Goal: Information Seeking & Learning: Learn about a topic

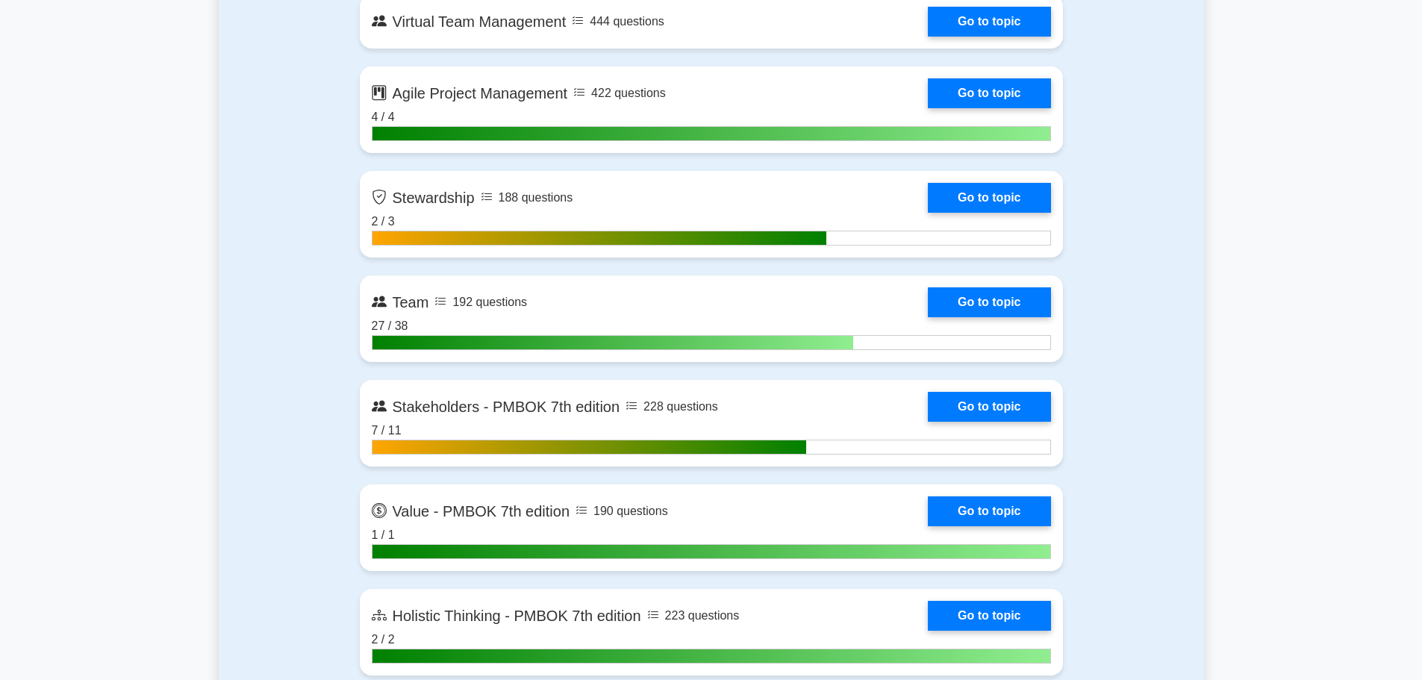
scroll to position [3698, 0]
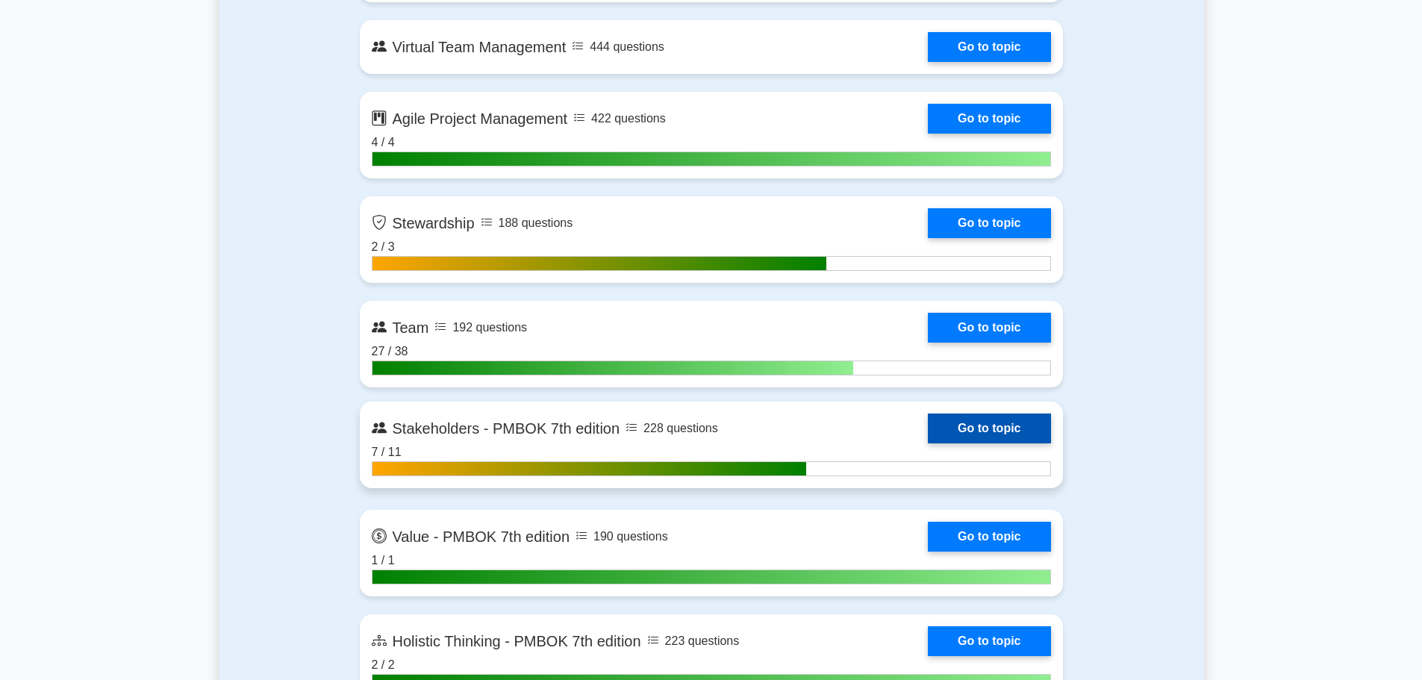
click at [928, 428] on link "Go to topic" at bounding box center [989, 429] width 122 height 30
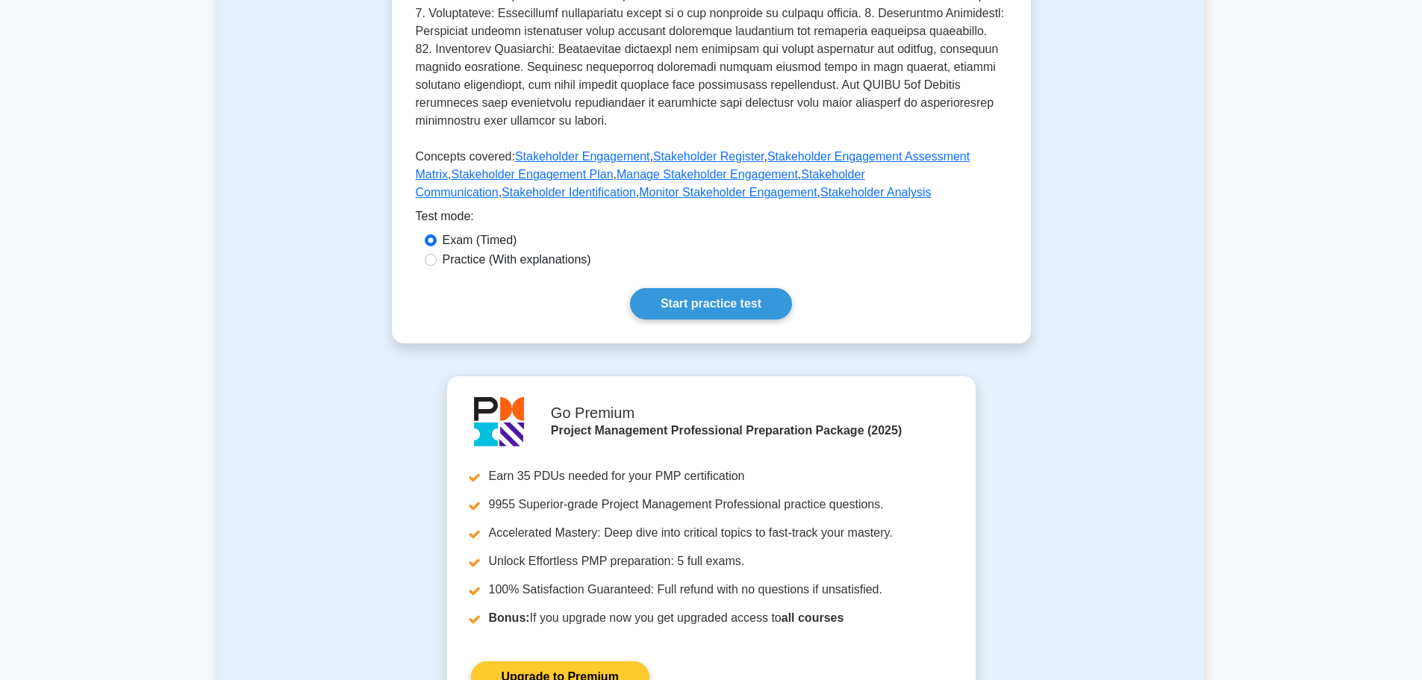
scroll to position [597, 0]
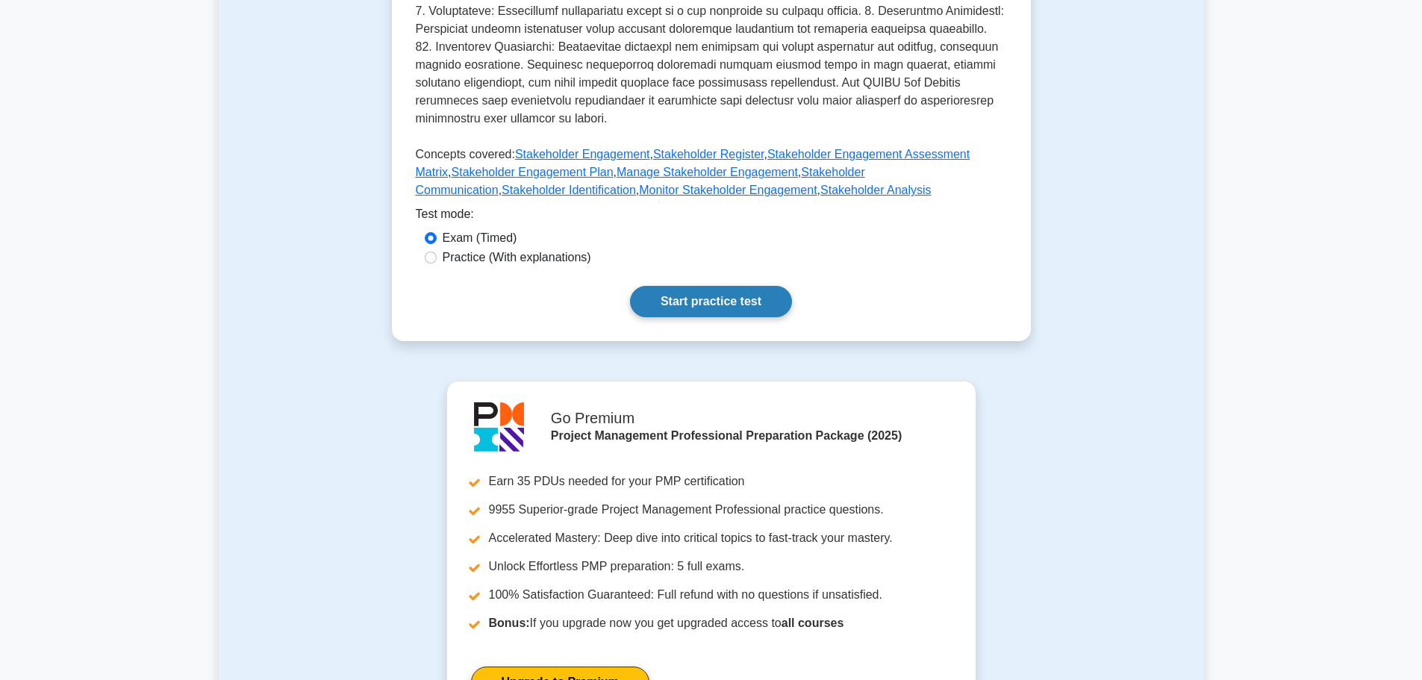
click at [709, 311] on link "Start practice test" at bounding box center [711, 301] width 162 height 31
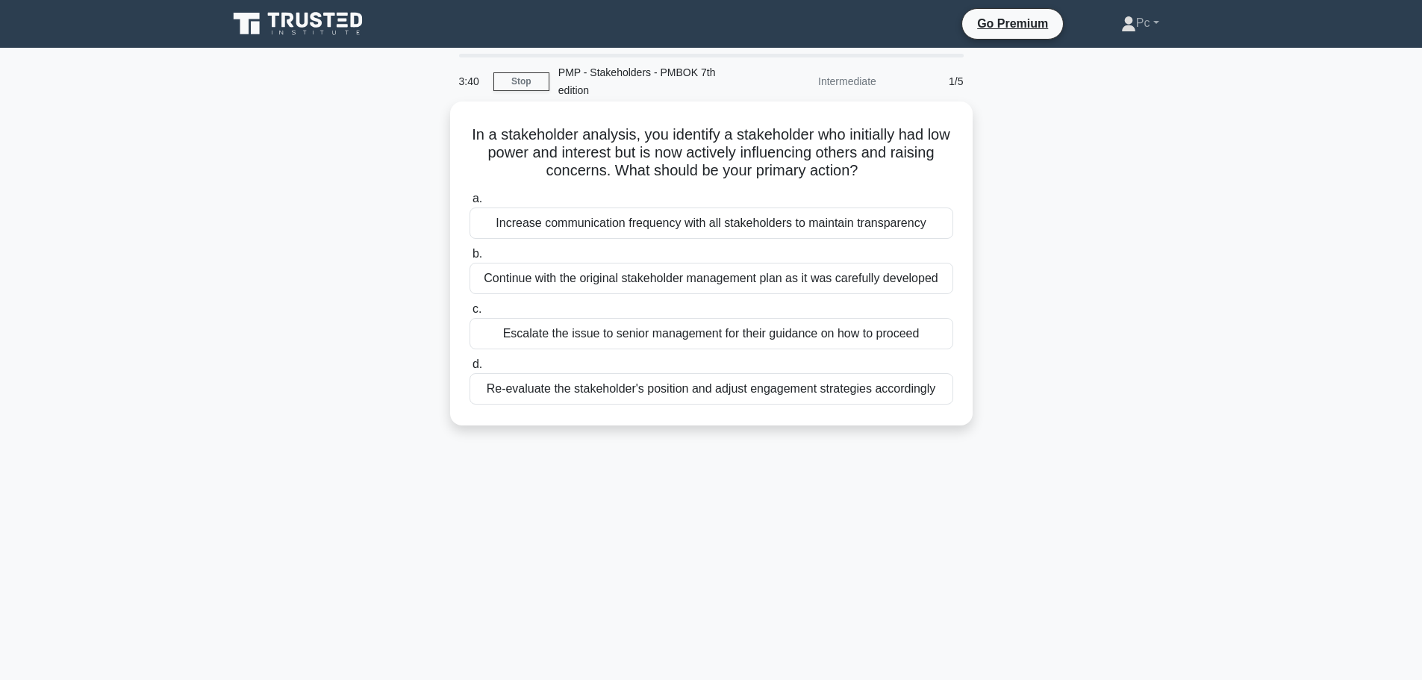
click at [757, 399] on div "Re-evaluate the stakeholder's position and adjust engagement strategies accordi…" at bounding box center [712, 388] width 484 height 31
click at [470, 370] on input "d. Re-evaluate the stakeholder's position and adjust engagement strategies acco…" at bounding box center [470, 365] width 0 height 10
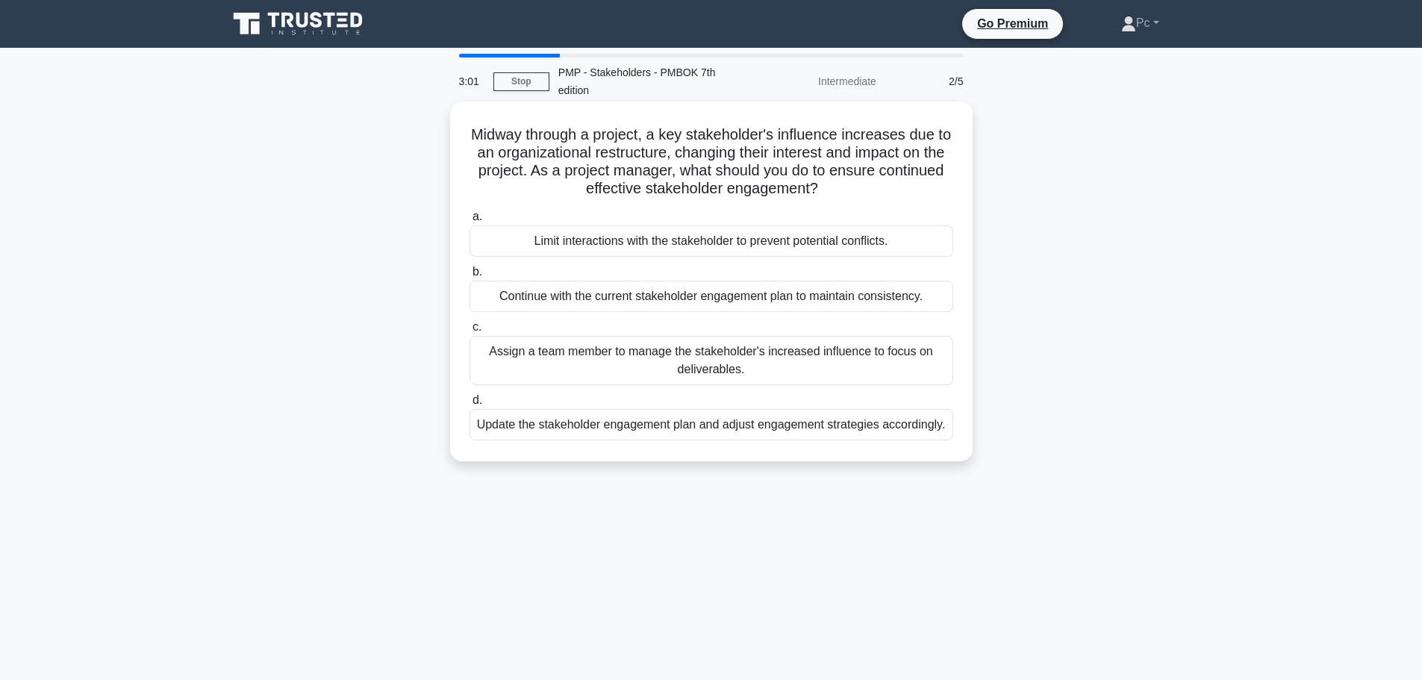
click at [712, 432] on div "Update the stakeholder engagement plan and adjust engagement strategies accordi…" at bounding box center [712, 424] width 484 height 31
click at [470, 405] on input "d. Update the stakeholder engagement plan and adjust engagement strategies acco…" at bounding box center [470, 401] width 0 height 10
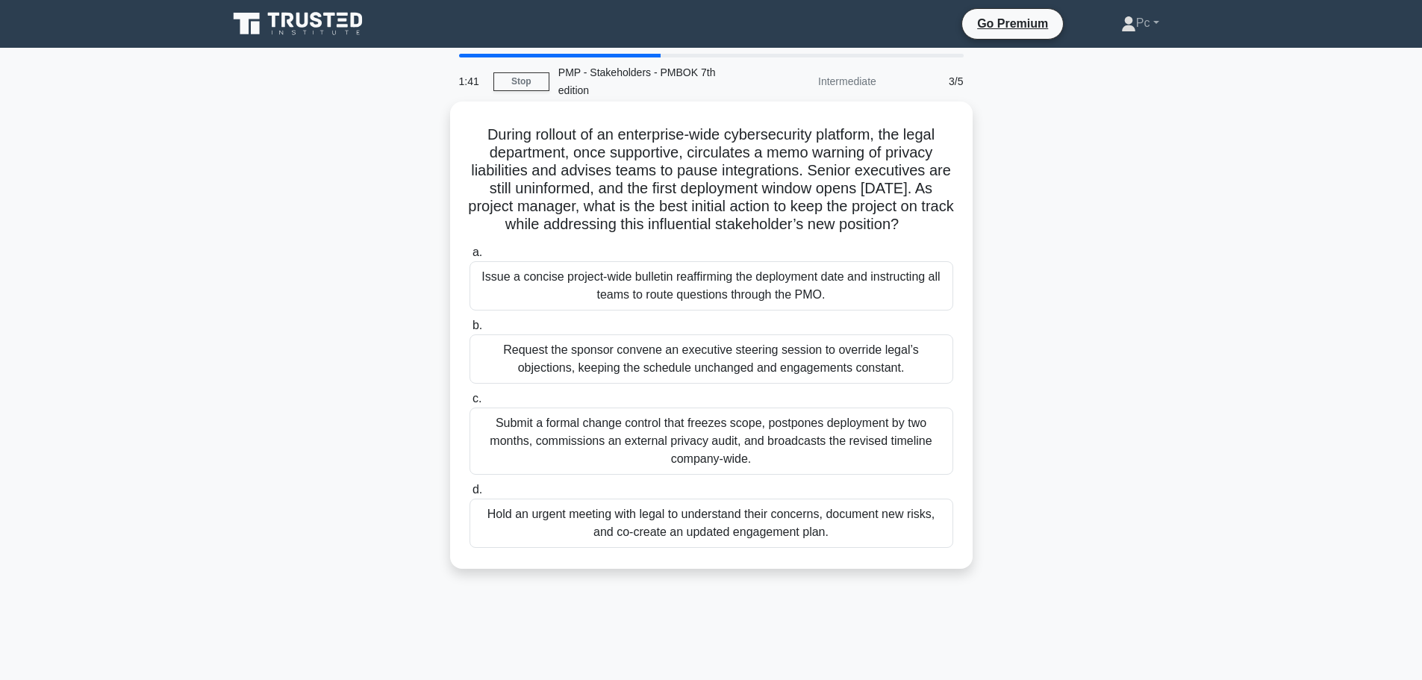
click at [808, 548] on div "Hold an urgent meeting with legal to understand their concerns, document new ri…" at bounding box center [712, 523] width 484 height 49
click at [470, 495] on input "d. Hold an urgent meeting with legal to understand their concerns, document new…" at bounding box center [470, 490] width 0 height 10
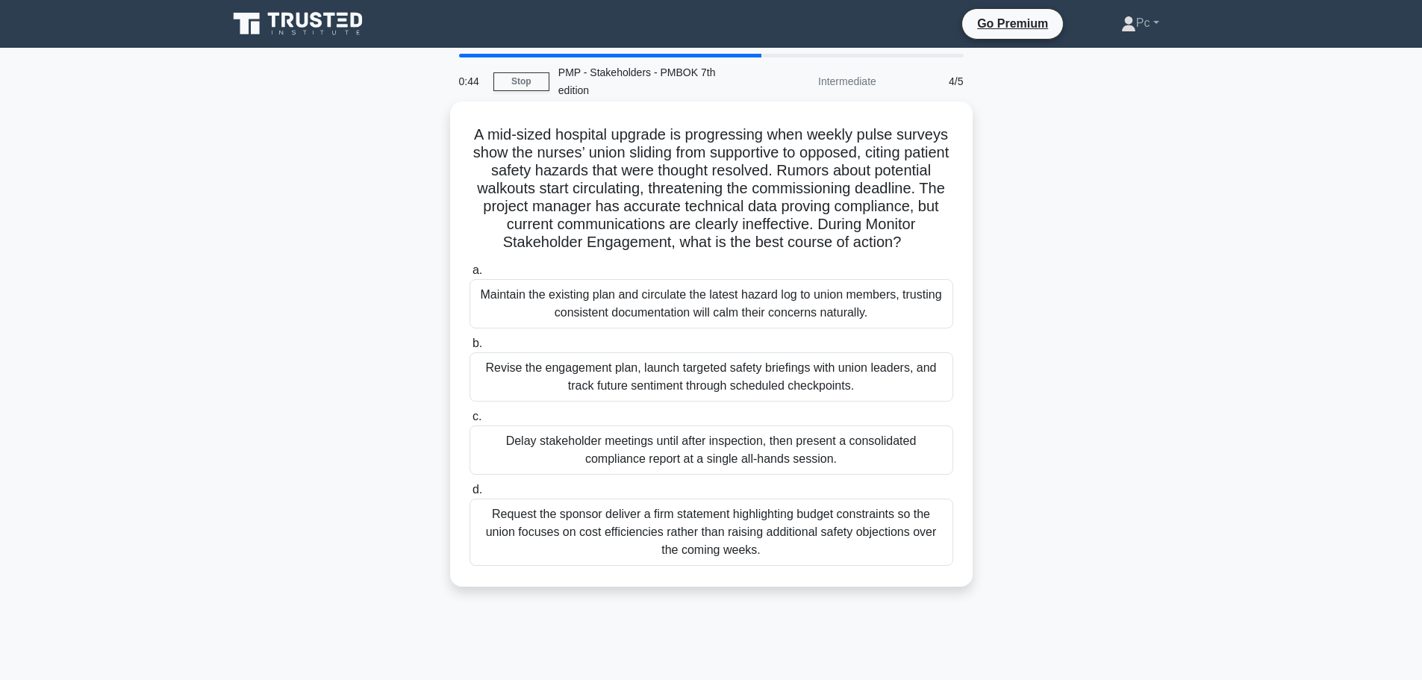
click at [780, 378] on div "Revise the engagement plan, launch targeted safety briefings with union leaders…" at bounding box center [712, 376] width 484 height 49
click at [470, 349] on input "b. Revise the engagement plan, launch targeted safety briefings with union lead…" at bounding box center [470, 344] width 0 height 10
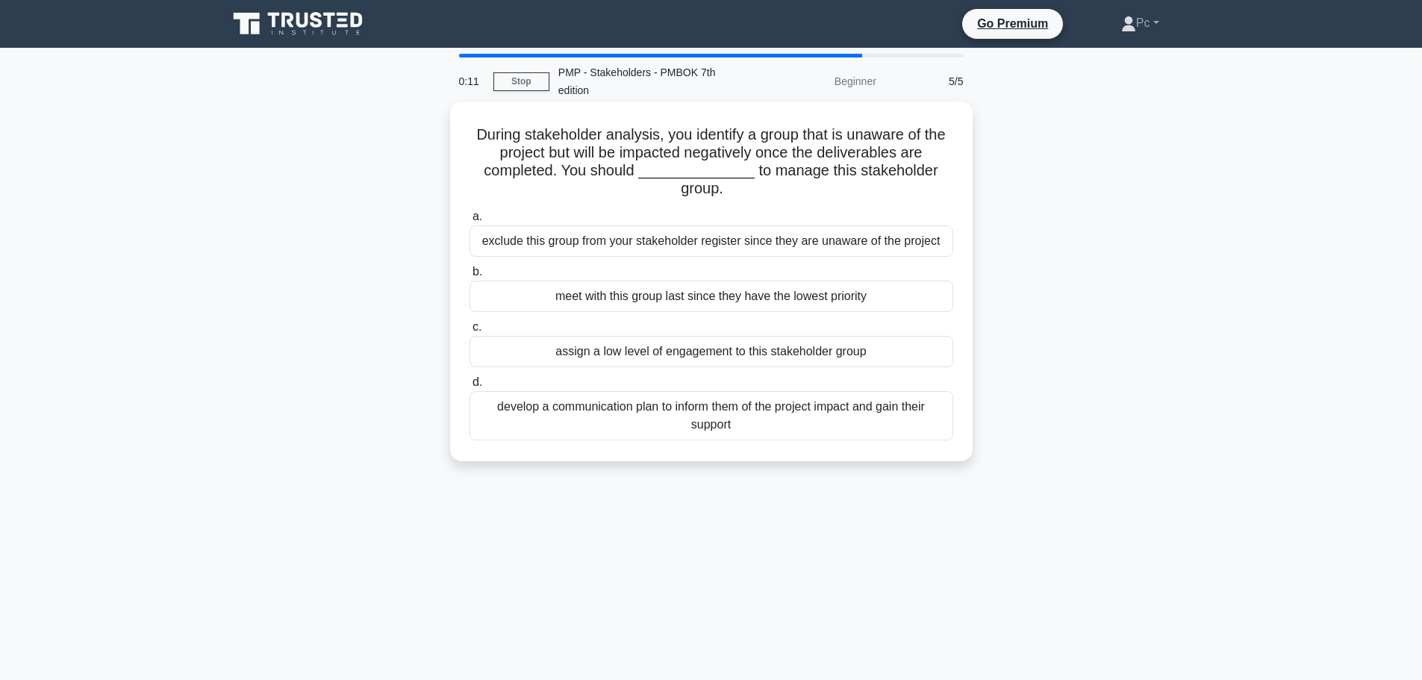
click at [692, 423] on div "develop a communication plan to inform them of the project impact and gain thei…" at bounding box center [712, 415] width 484 height 49
click at [470, 387] on input "d. develop a communication plan to inform them of the project impact and gain t…" at bounding box center [470, 383] width 0 height 10
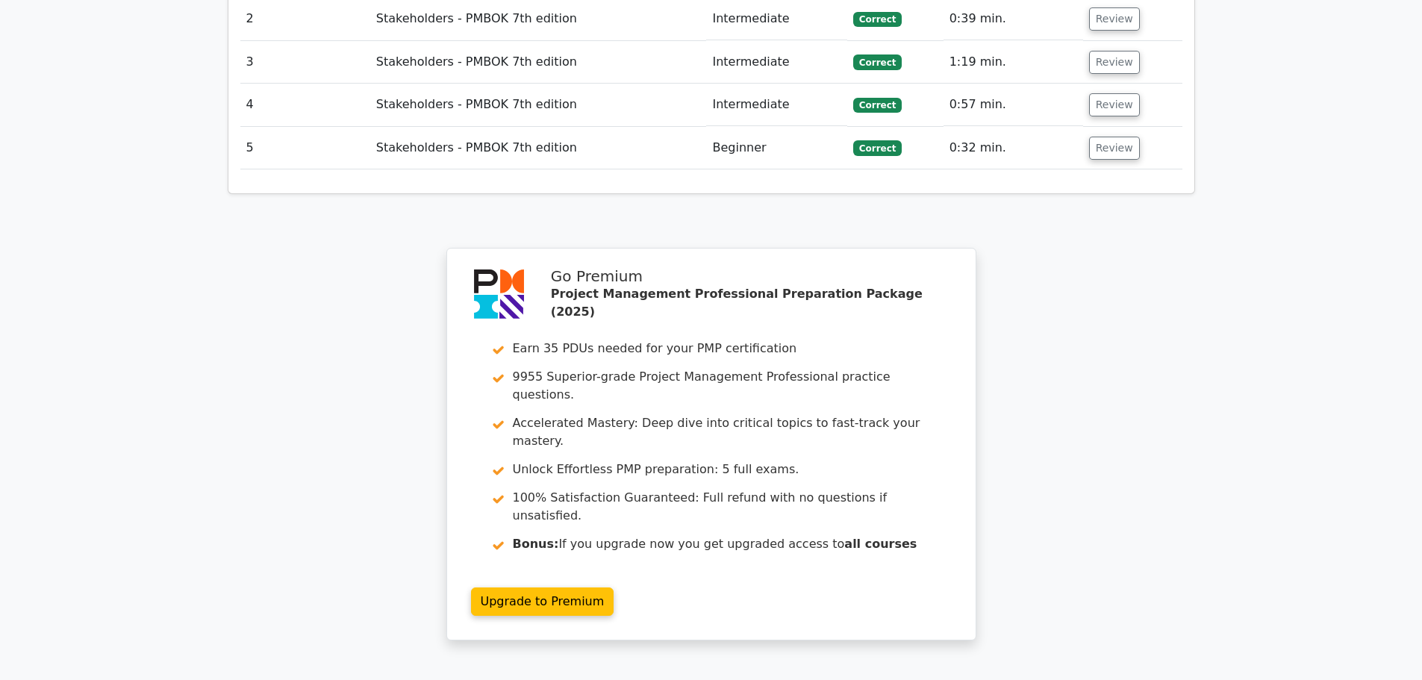
scroll to position [2254, 0]
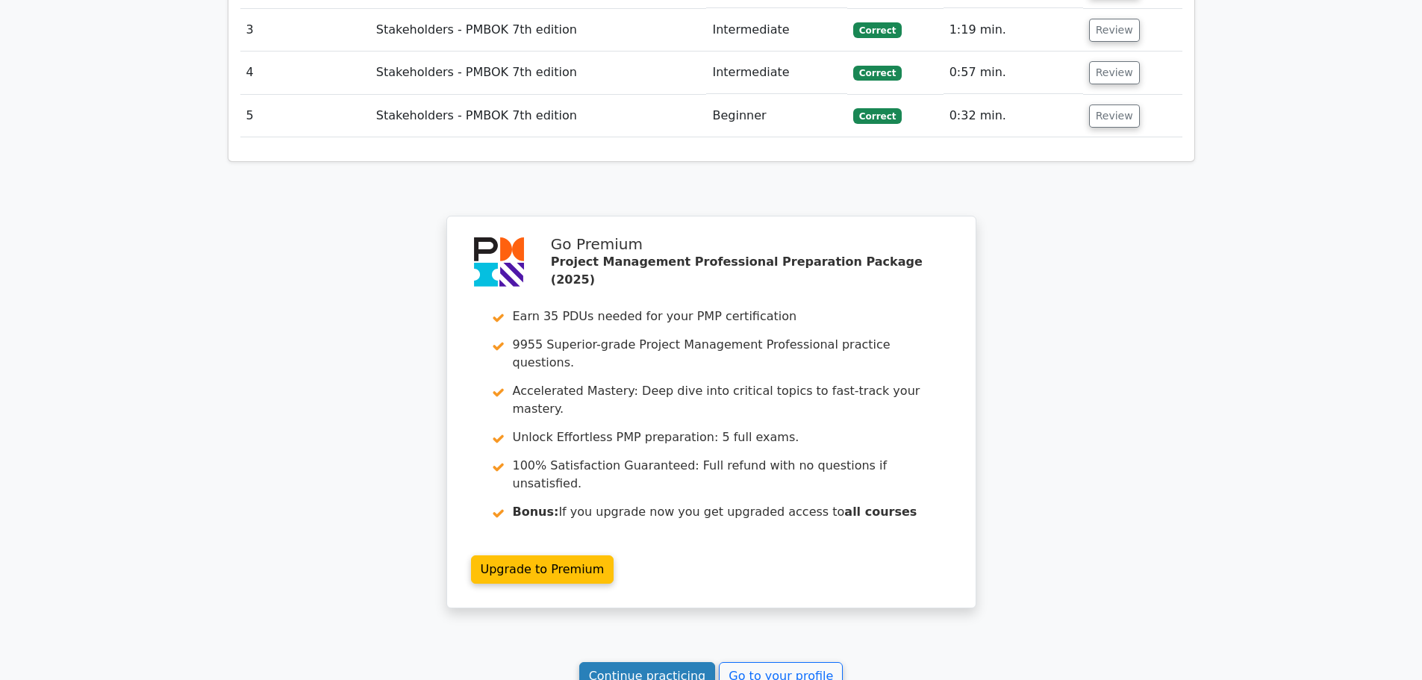
click at [655, 662] on link "Continue practicing" at bounding box center [647, 676] width 137 height 28
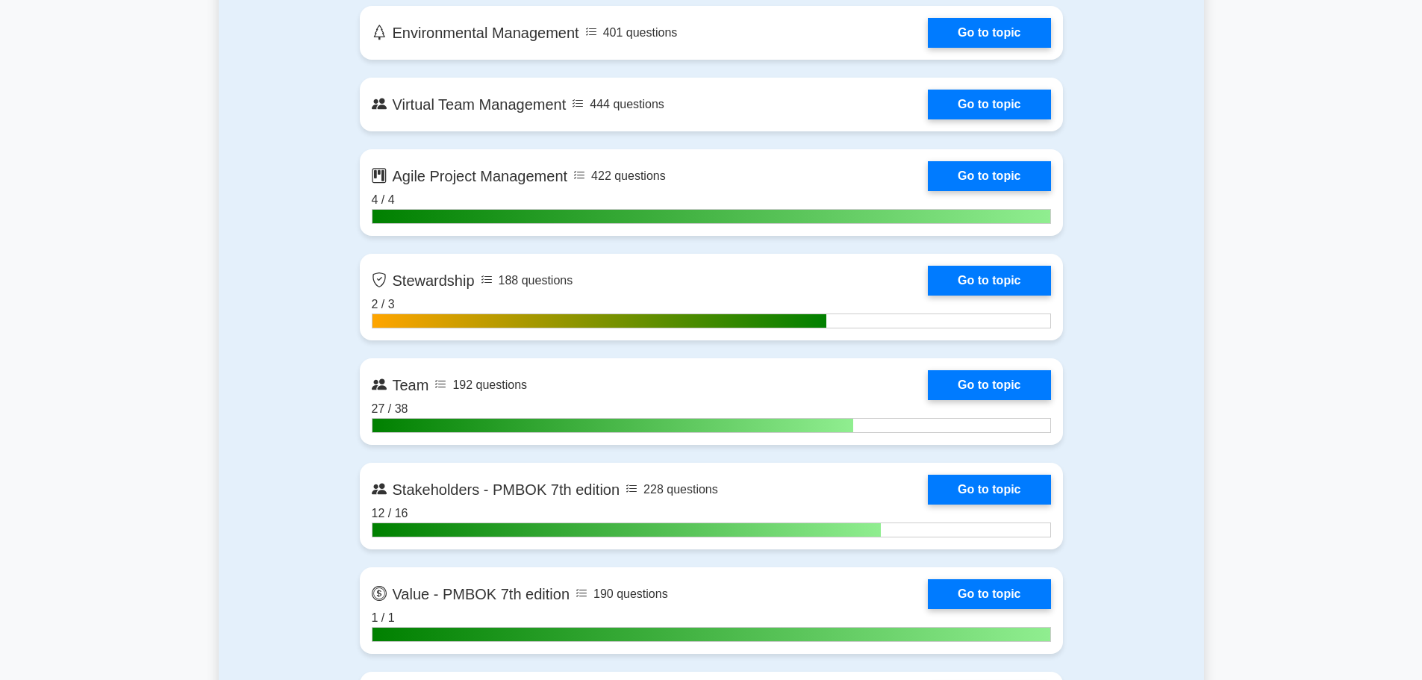
scroll to position [3658, 0]
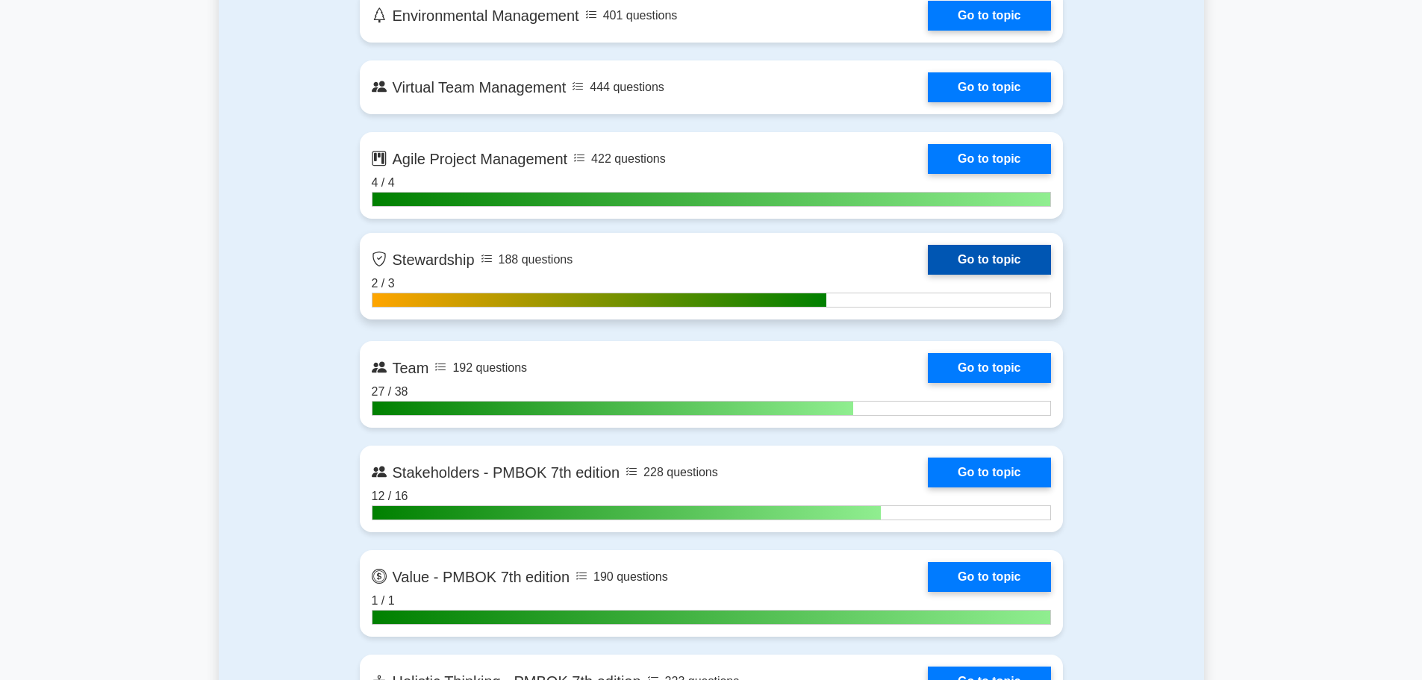
click at [928, 261] on link "Go to topic" at bounding box center [989, 260] width 122 height 30
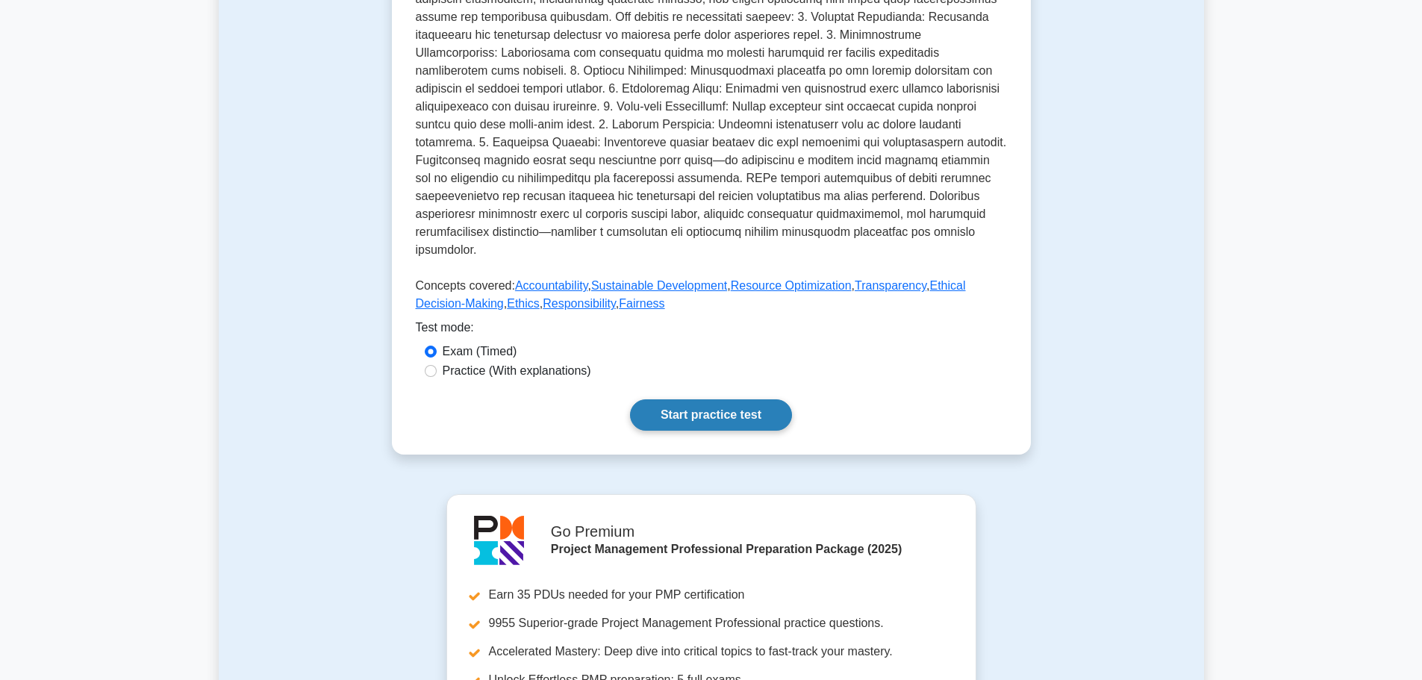
click at [706, 404] on link "Start practice test" at bounding box center [711, 414] width 162 height 31
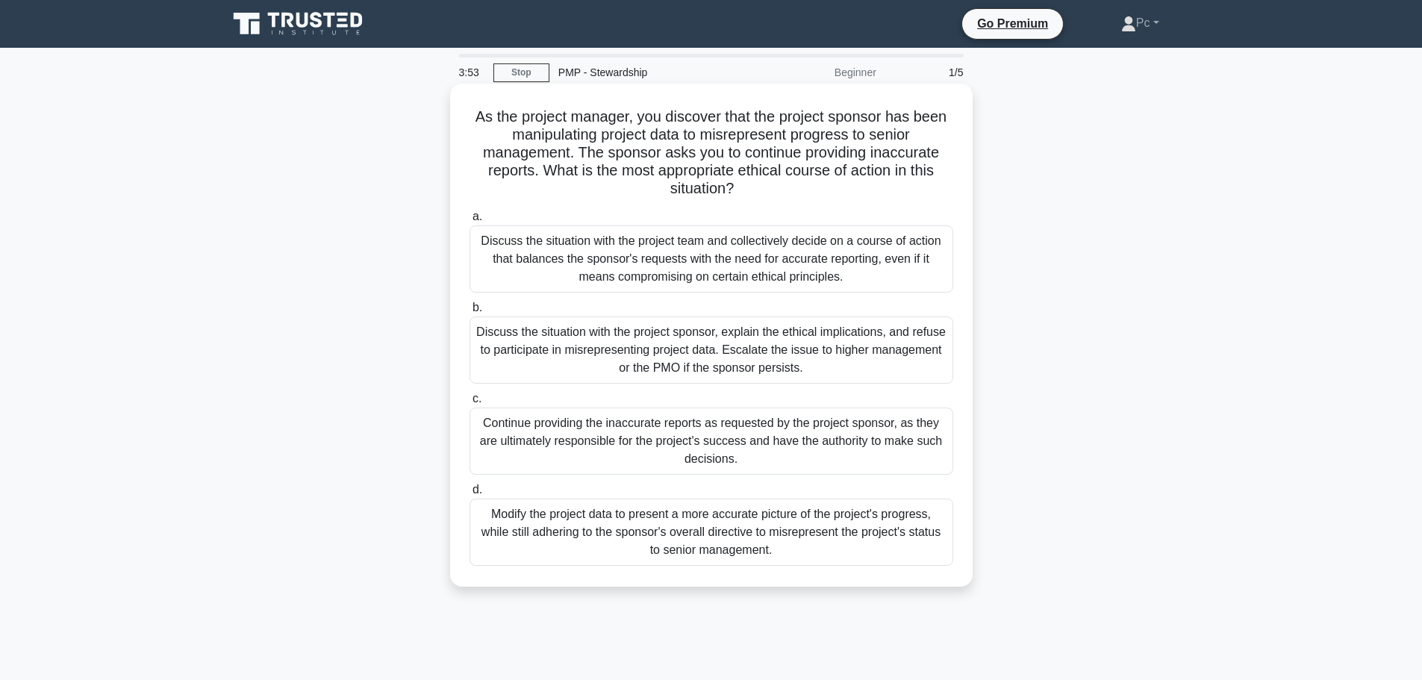
click at [691, 355] on div "Discuss the situation with the project sponsor, explain the ethical implication…" at bounding box center [712, 350] width 484 height 67
click at [470, 313] on input "b. Discuss the situation with the project sponsor, explain the ethical implicat…" at bounding box center [470, 308] width 0 height 10
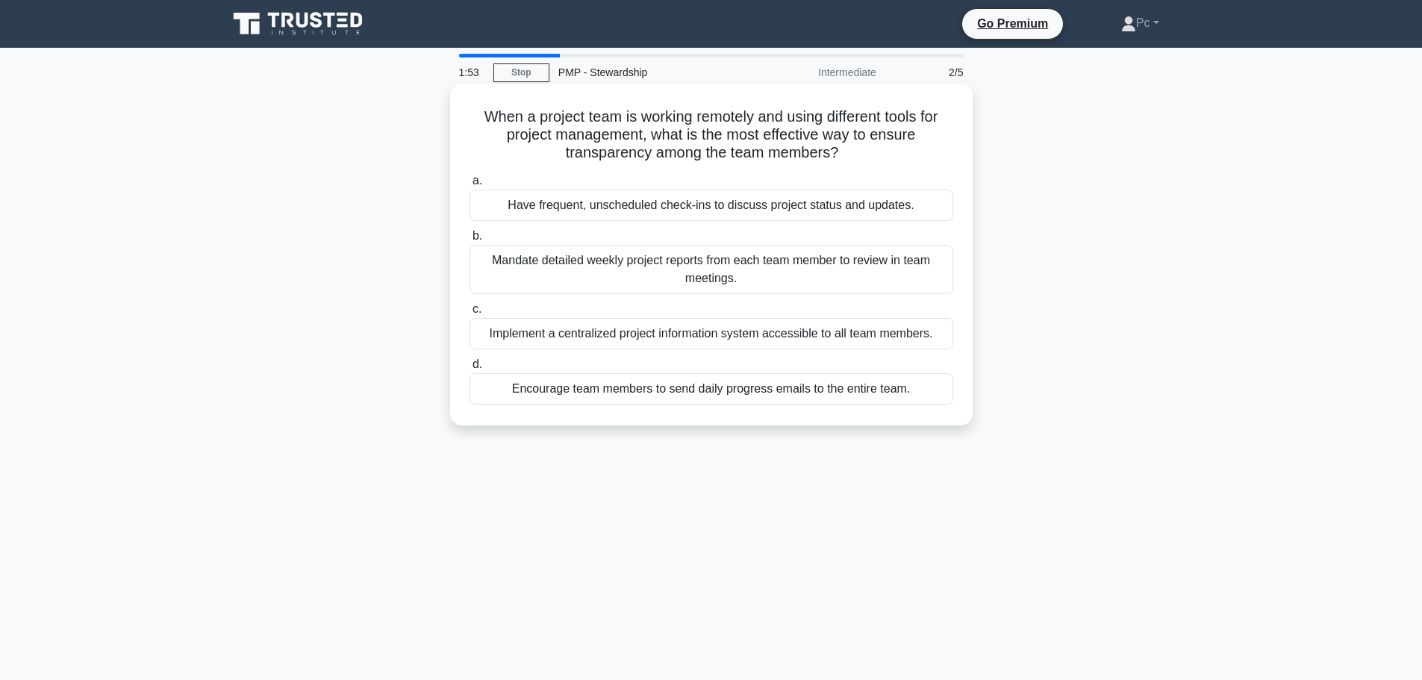
click at [906, 339] on div "Implement a centralized project information system accessible to all team membe…" at bounding box center [712, 333] width 484 height 31
click at [470, 314] on input "c. Implement a centralized project information system accessible to all team me…" at bounding box center [470, 310] width 0 height 10
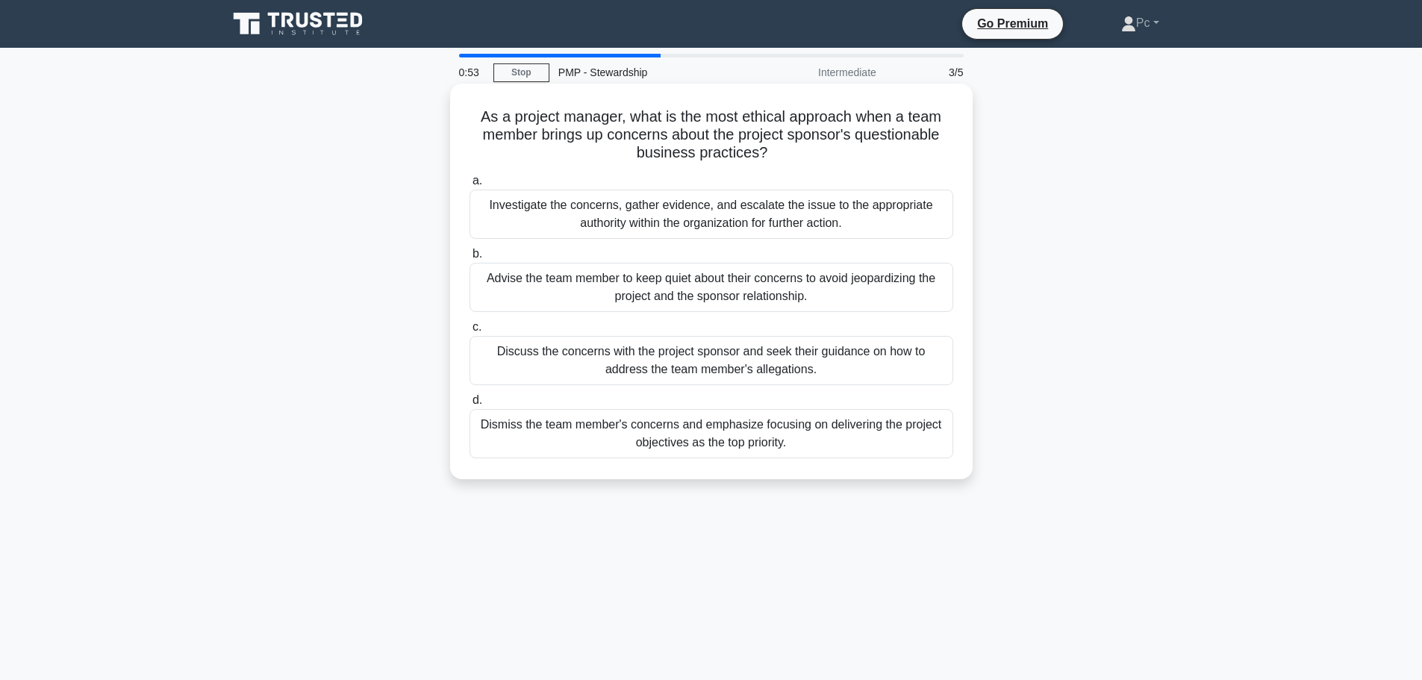
click at [675, 216] on div "Investigate the concerns, gather evidence, and escalate the issue to the approp…" at bounding box center [712, 214] width 484 height 49
click at [470, 186] on input "a. Investigate the concerns, gather evidence, and escalate the issue to the app…" at bounding box center [470, 181] width 0 height 10
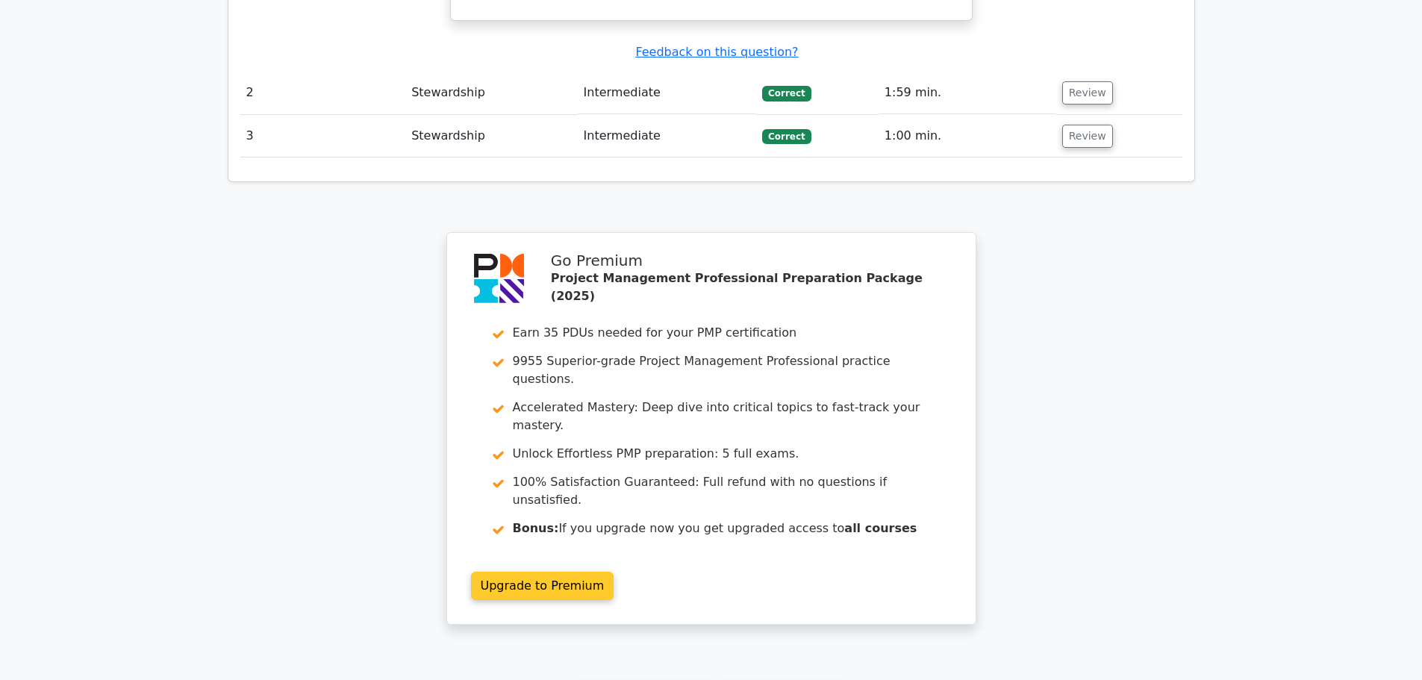
scroll to position [2145, 0]
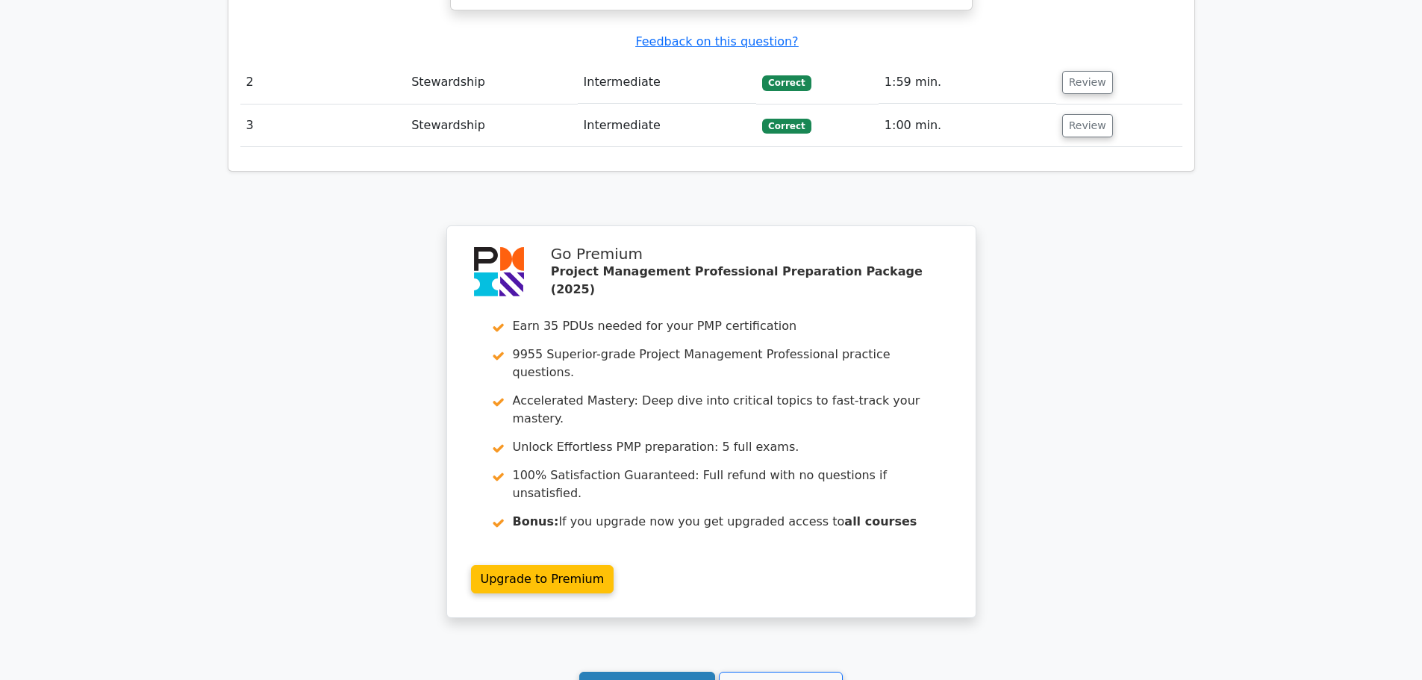
click at [637, 672] on link "Continue practicing" at bounding box center [647, 686] width 137 height 28
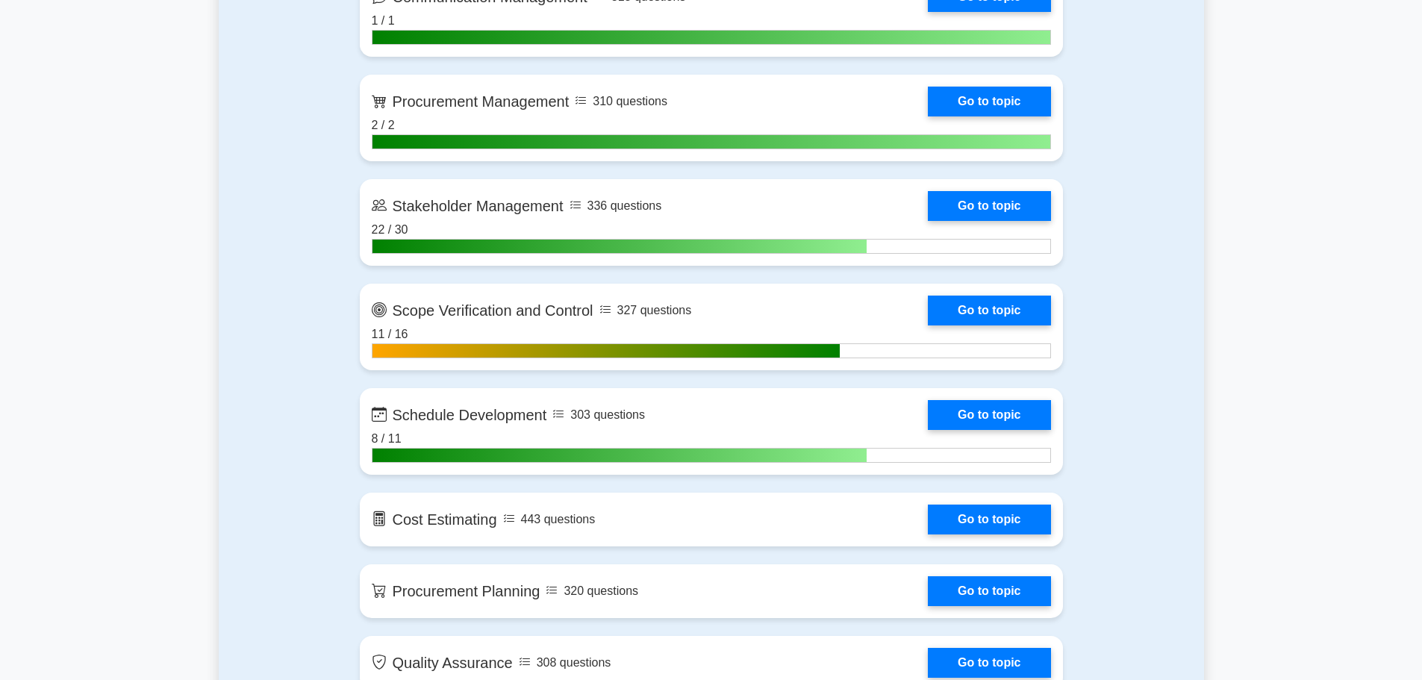
scroll to position [1792, 0]
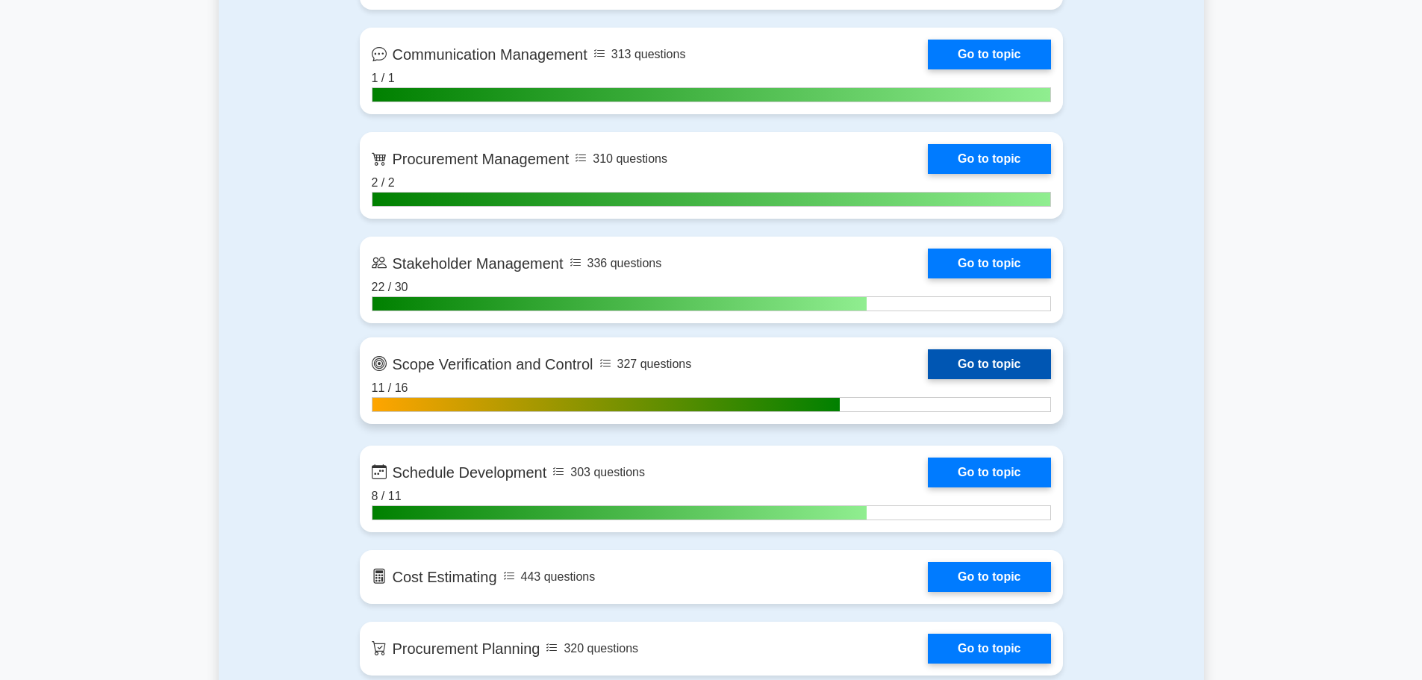
click at [928, 364] on link "Go to topic" at bounding box center [989, 364] width 122 height 30
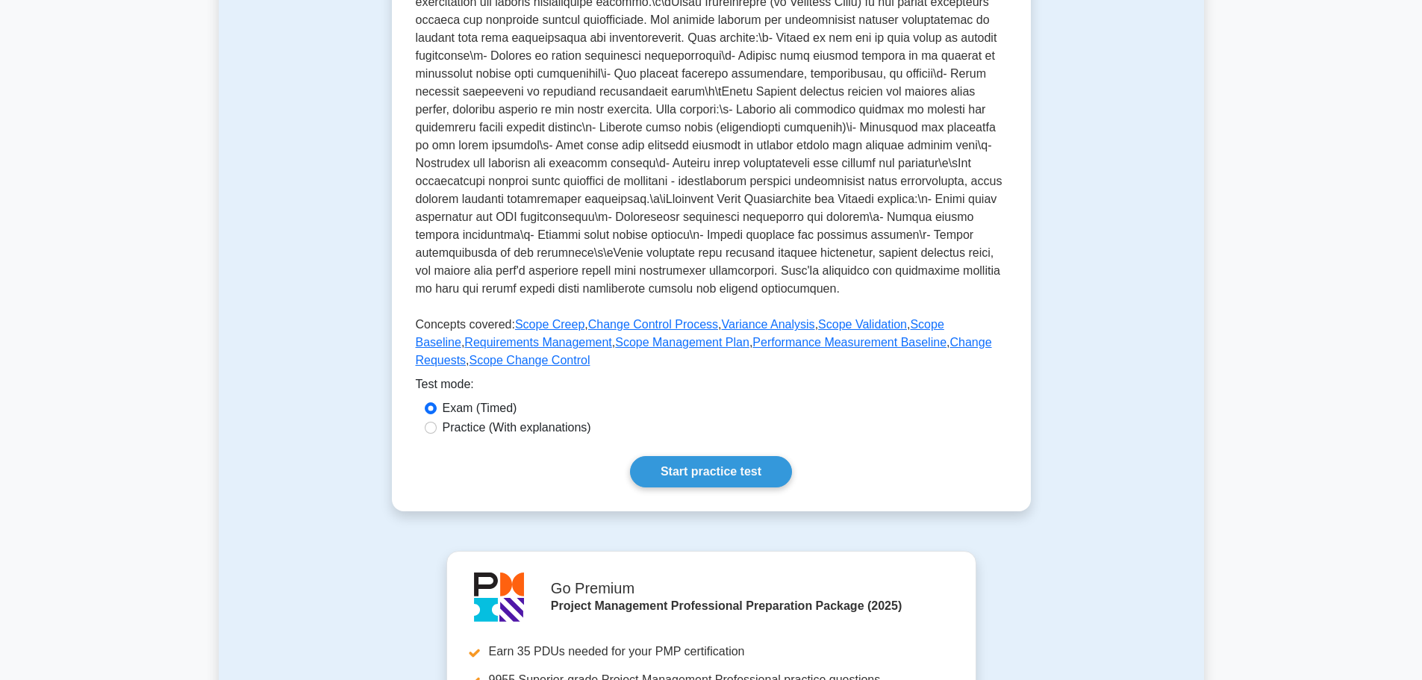
scroll to position [448, 0]
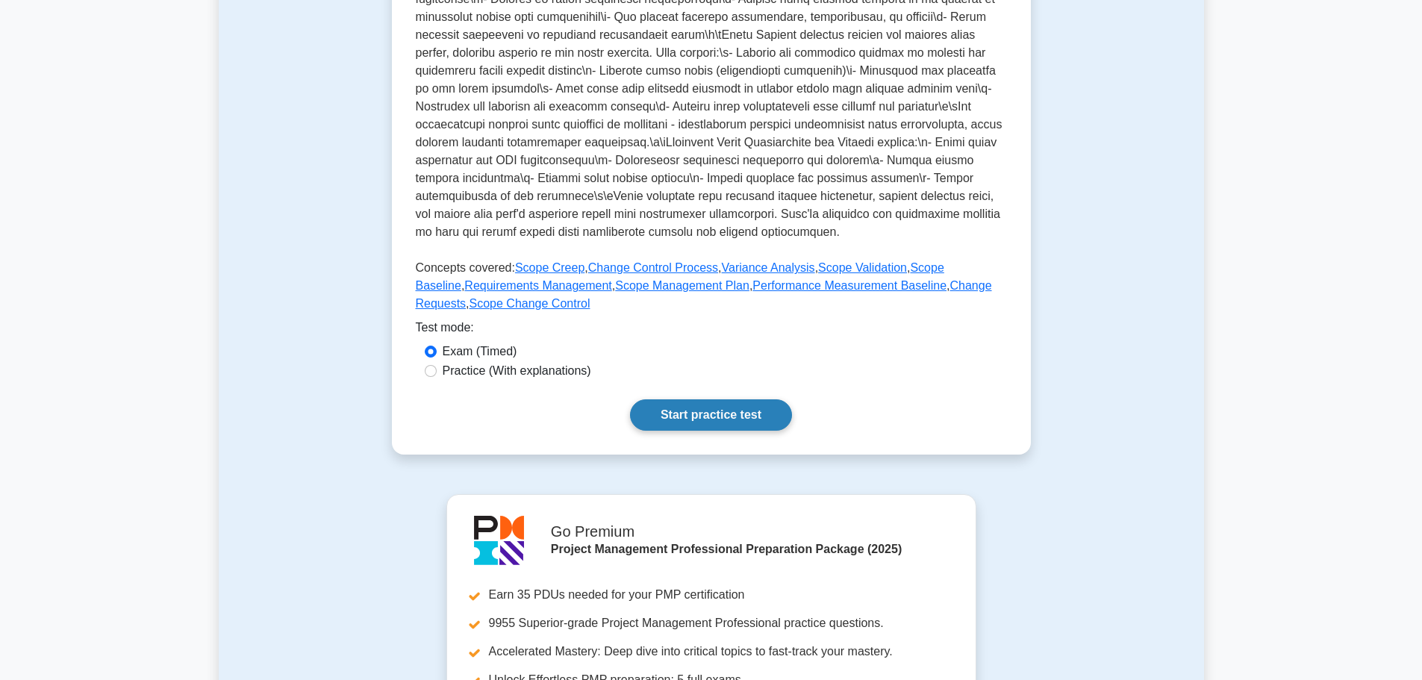
click at [697, 431] on link "Start practice test" at bounding box center [711, 414] width 162 height 31
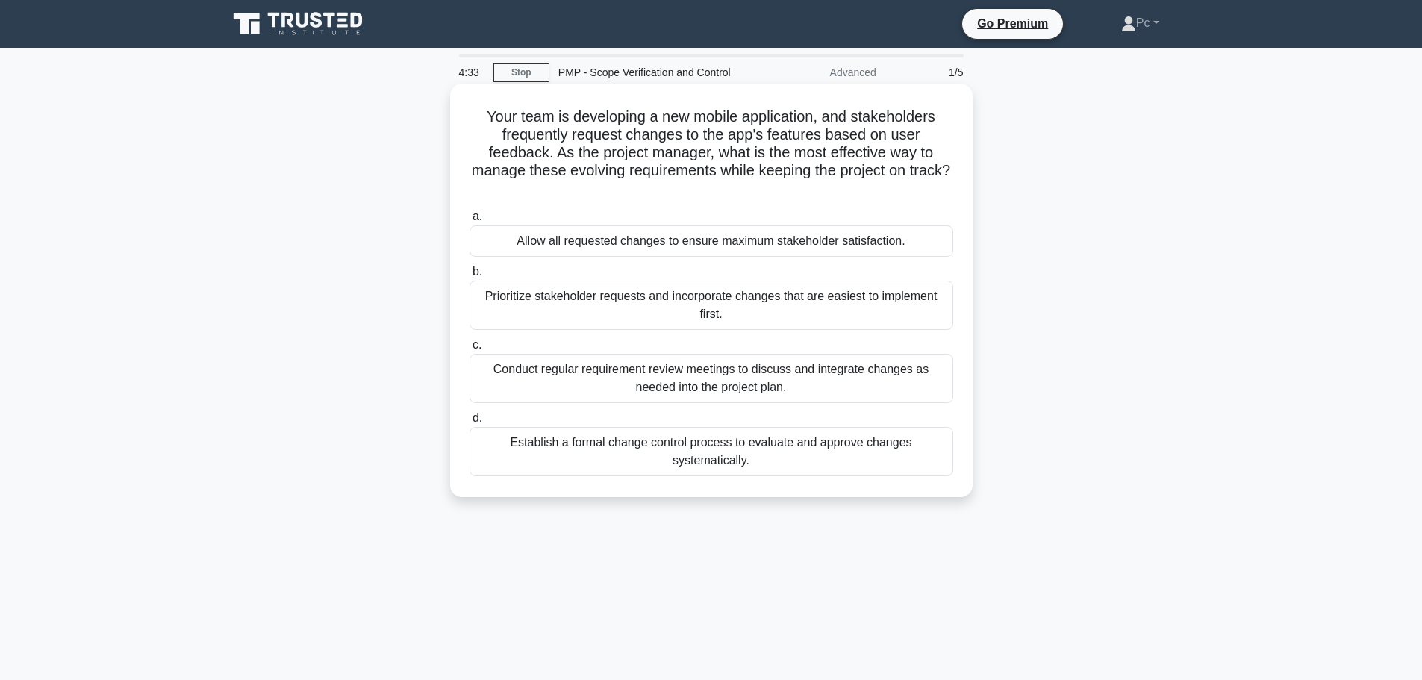
click at [748, 466] on div "Establish a formal change control process to evaluate and approve changes syste…" at bounding box center [712, 451] width 484 height 49
click at [470, 423] on input "d. Establish a formal change control process to evaluate and approve changes sy…" at bounding box center [470, 419] width 0 height 10
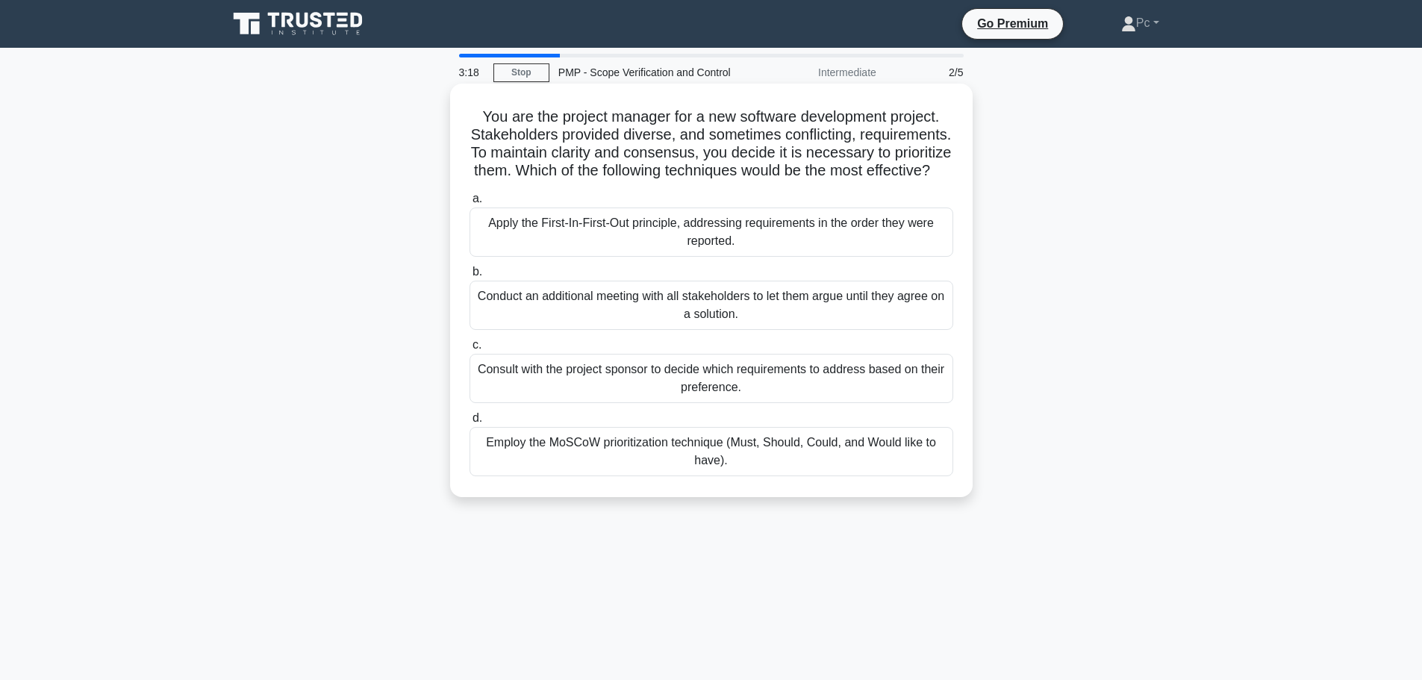
click at [711, 475] on div "Employ the MoSCoW prioritization technique (Must, Should, Could, and Would like…" at bounding box center [712, 451] width 484 height 49
click at [470, 423] on input "d. Employ the MoSCoW prioritization technique (Must, Should, Could, and Would l…" at bounding box center [470, 419] width 0 height 10
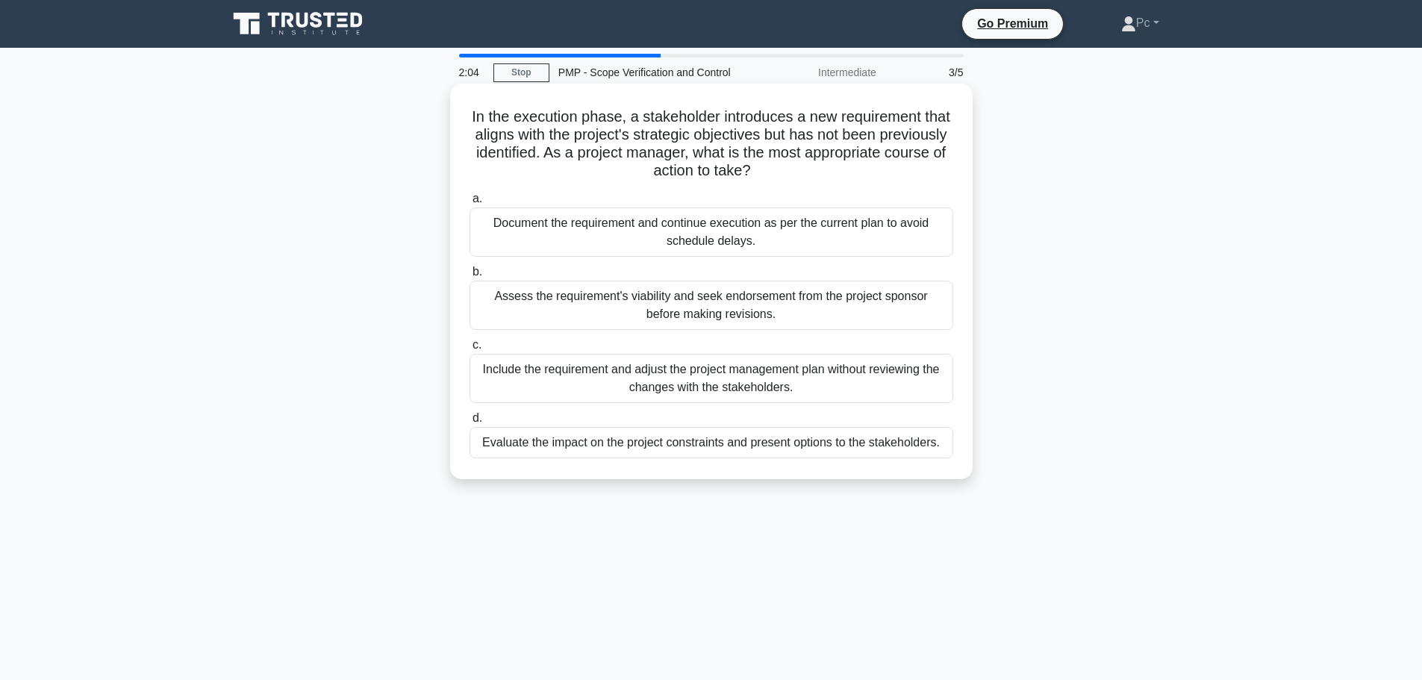
click at [752, 446] on div "Evaluate the impact on the project constraints and present options to the stake…" at bounding box center [712, 442] width 484 height 31
click at [470, 423] on input "d. Evaluate the impact on the project constraints and present options to the st…" at bounding box center [470, 419] width 0 height 10
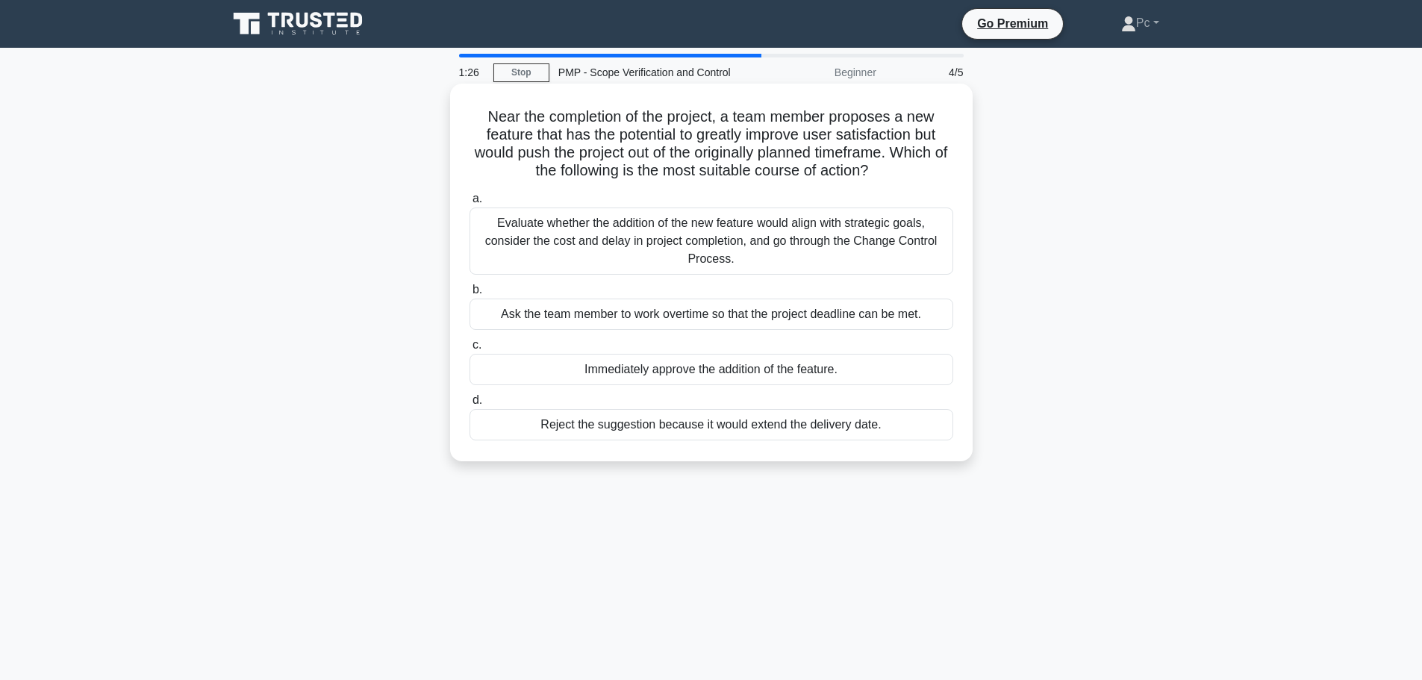
click at [770, 250] on div "Evaluate whether the addition of the new feature would align with strategic goa…" at bounding box center [712, 241] width 484 height 67
click at [470, 204] on input "a. Evaluate whether the addition of the new feature would align with strategic …" at bounding box center [470, 199] width 0 height 10
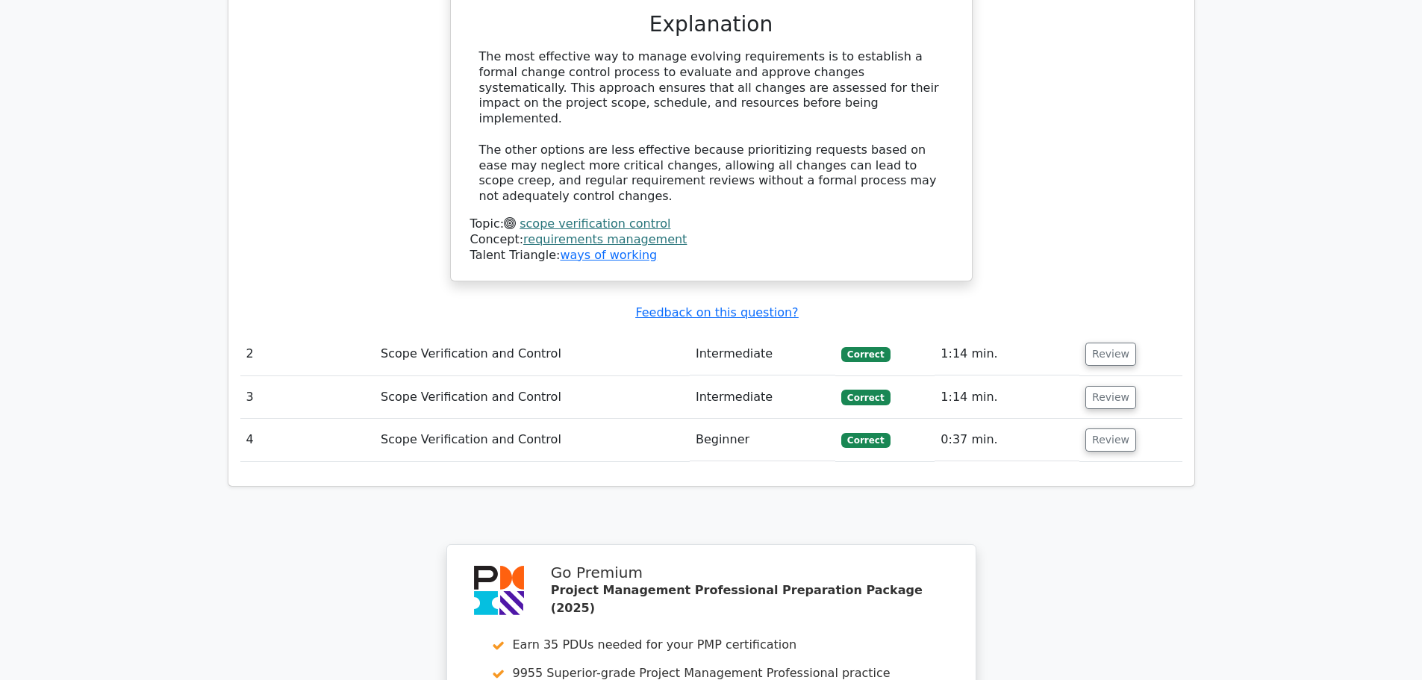
scroll to position [1866, 0]
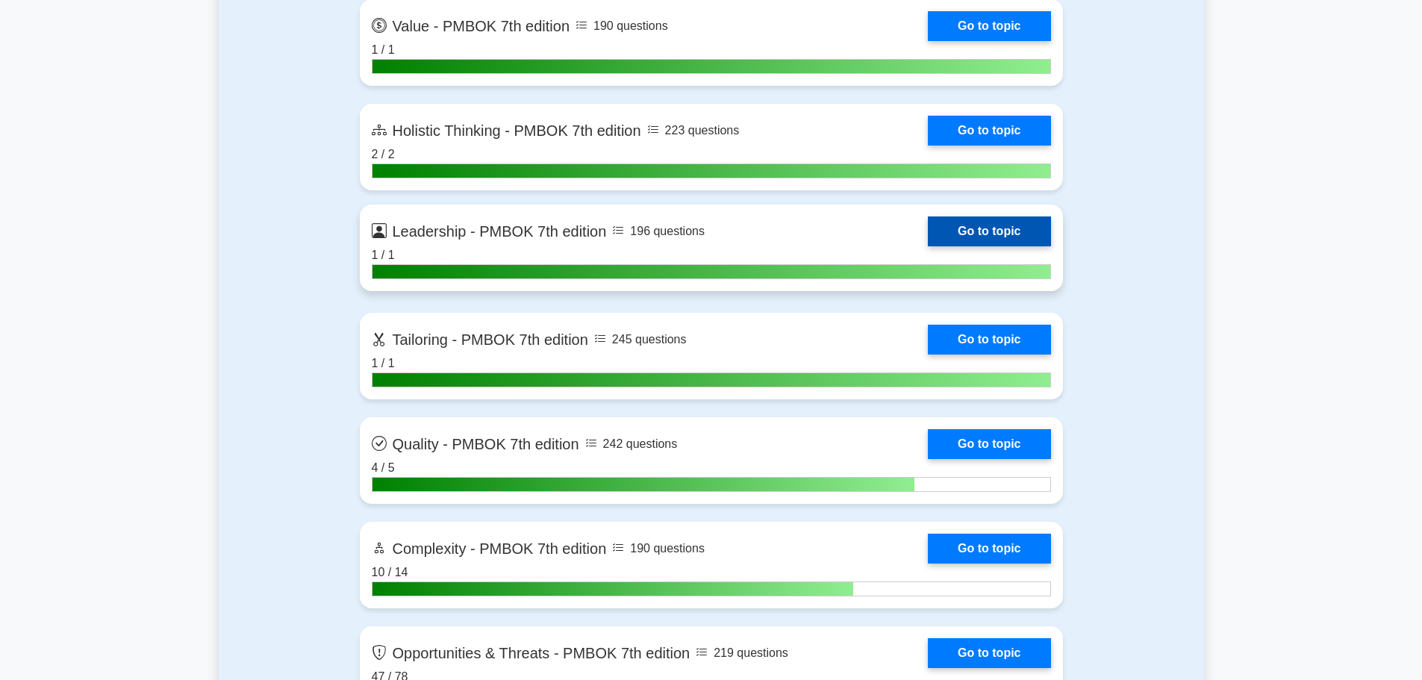
scroll to position [4255, 0]
